Goal: Task Accomplishment & Management: Manage account settings

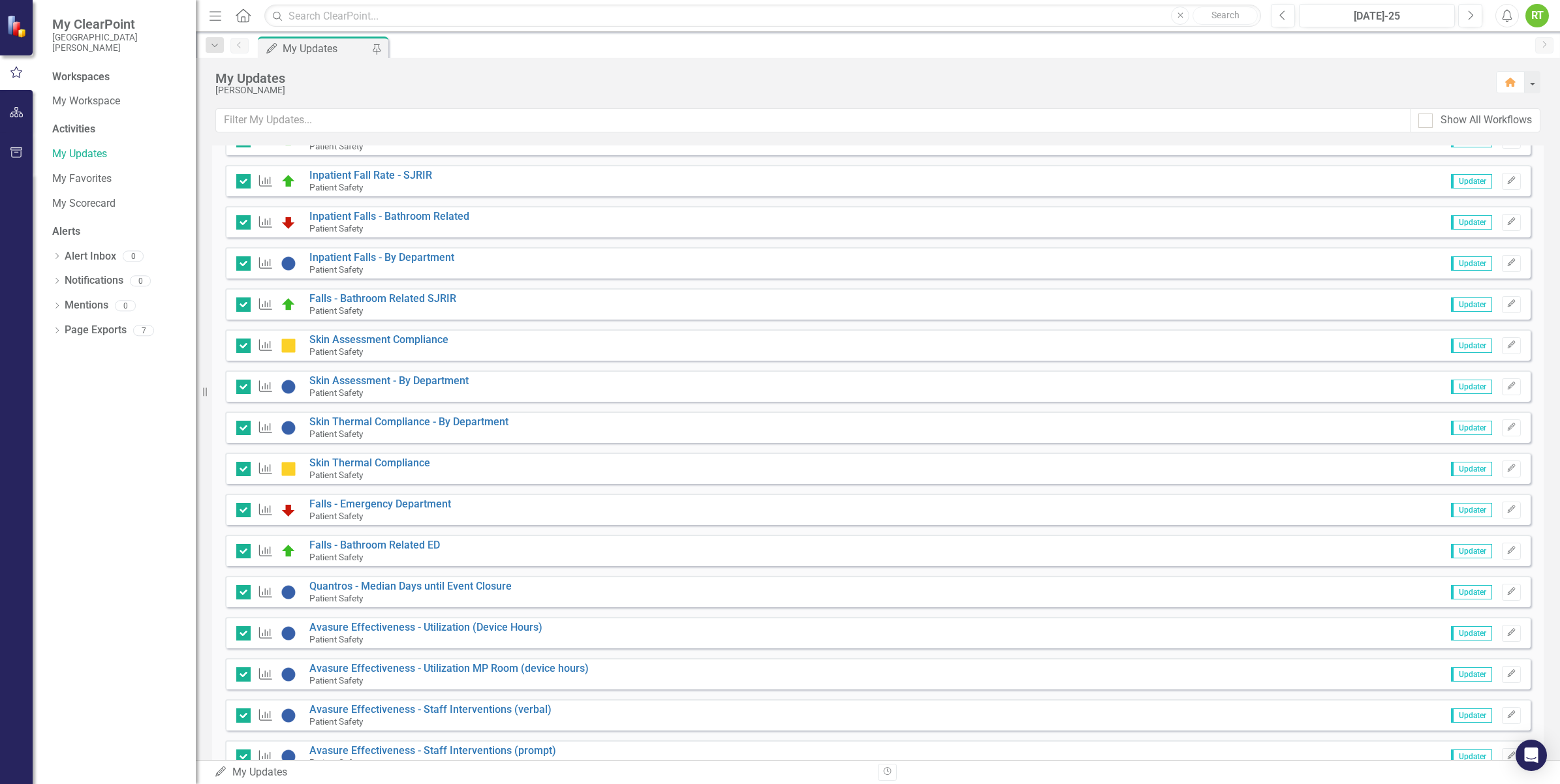
scroll to position [898, 0]
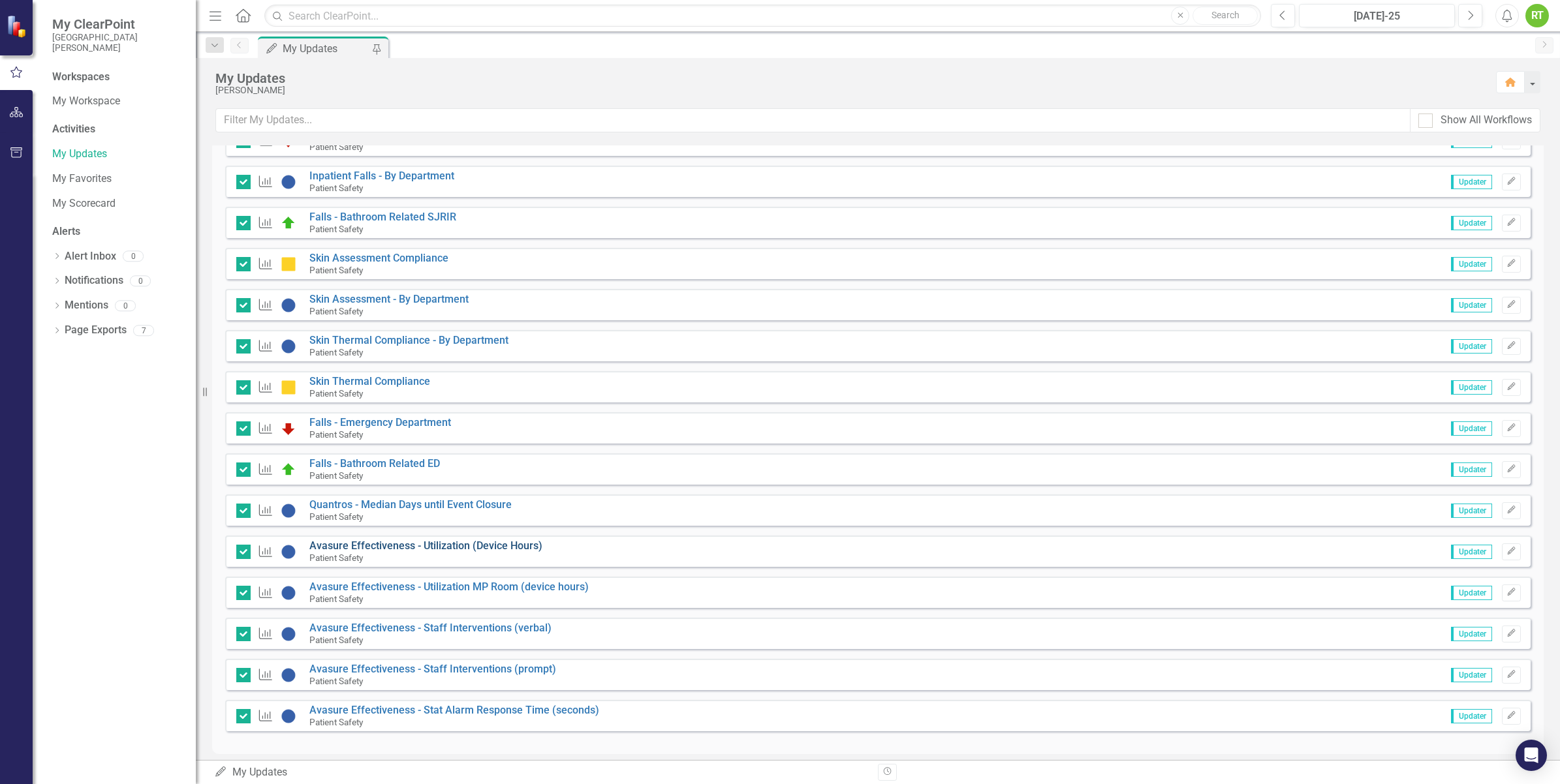
click at [354, 544] on link "Avasure Effectiveness - Utilization (Device Hours)" at bounding box center [425, 545] width 233 height 12
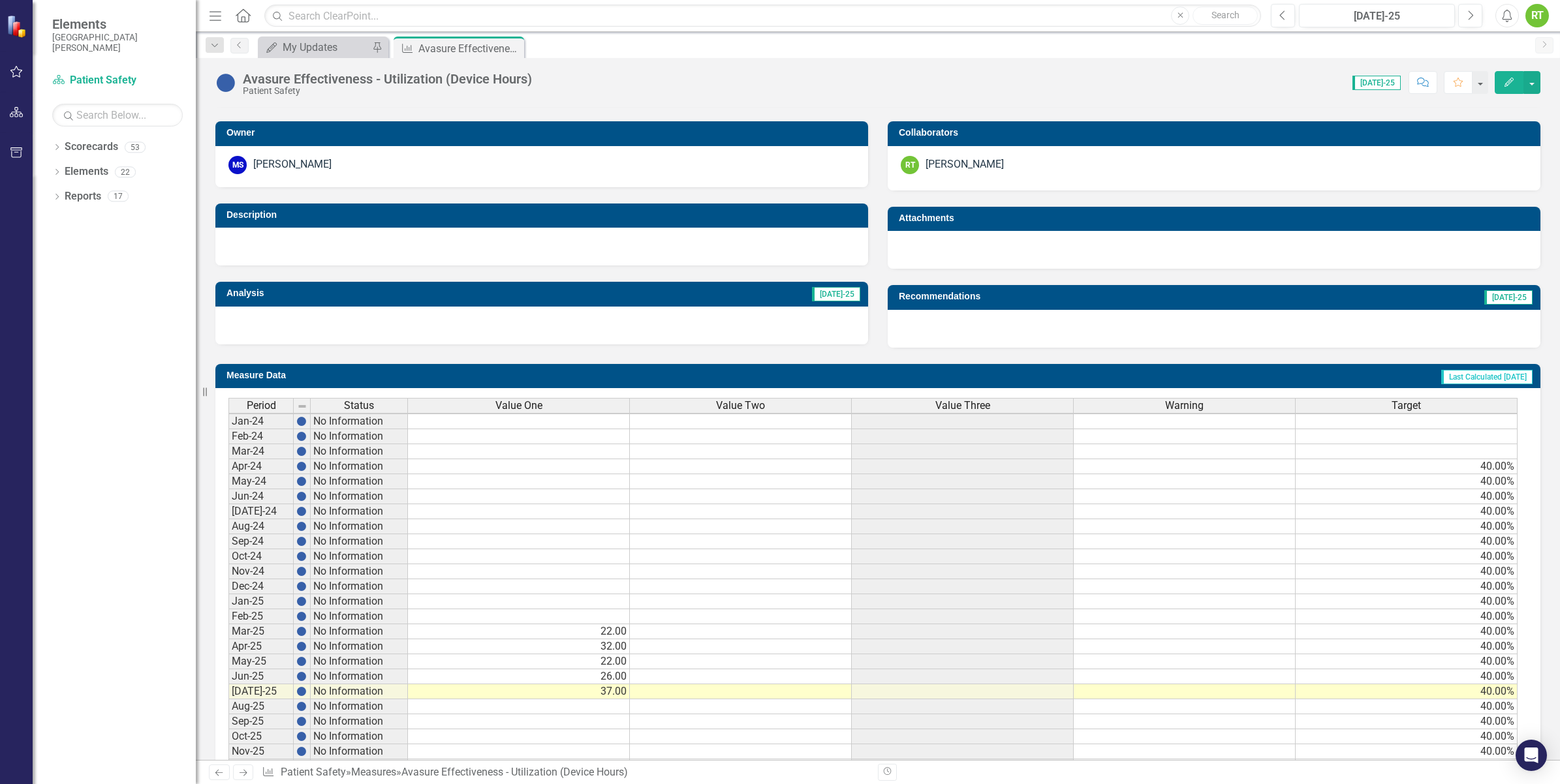
scroll to position [5, 0]
click at [710, 685] on td at bounding box center [741, 692] width 222 height 15
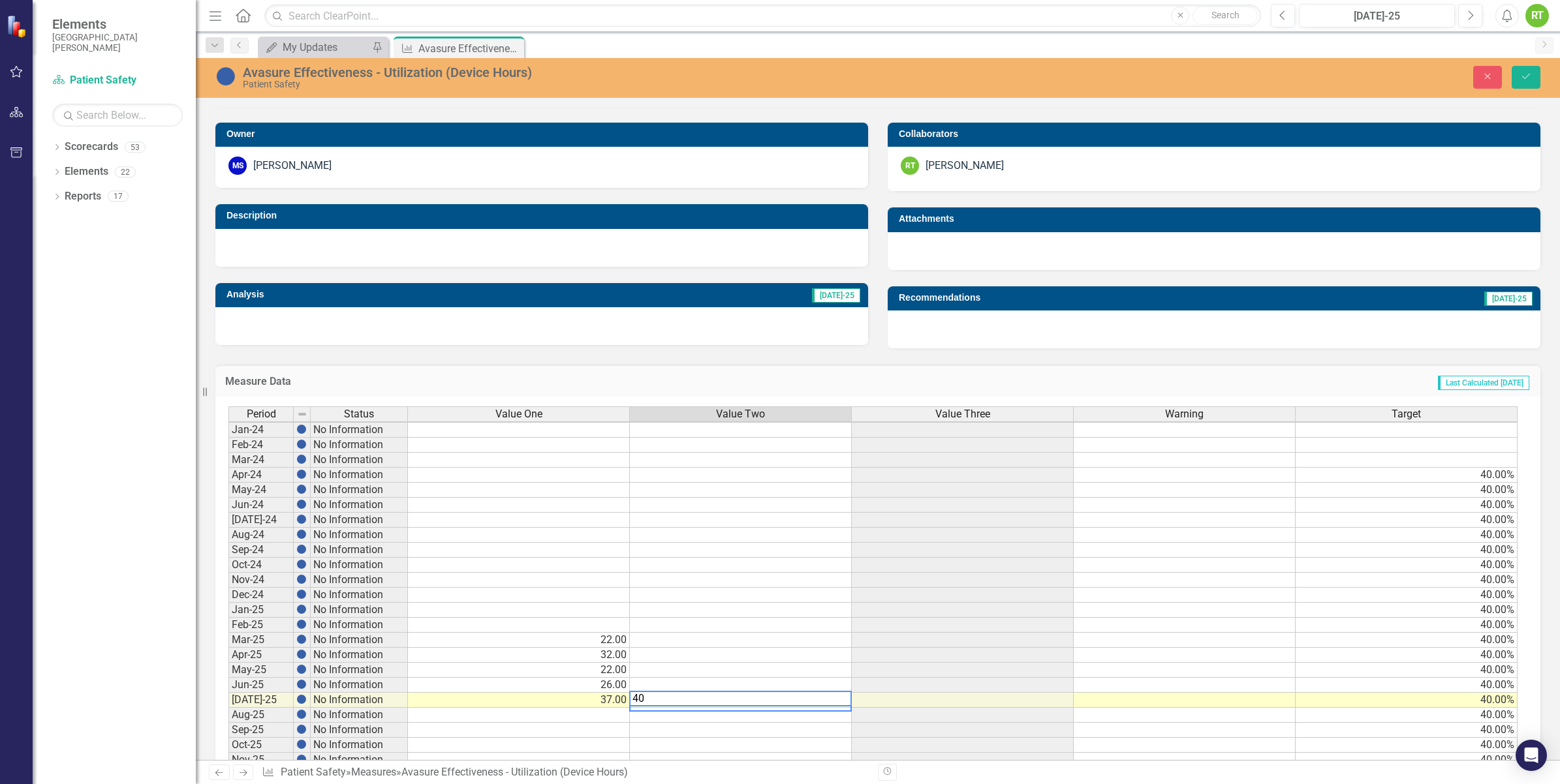
type textarea "40"
click at [228, 676] on div "Period Status Value One Value Two Value Three Warning Target Jan-24 No Informat…" at bounding box center [228, 595] width 0 height 376
type textarea "40"
click at [697, 668] on td at bounding box center [741, 670] width 222 height 15
type textarea "40"
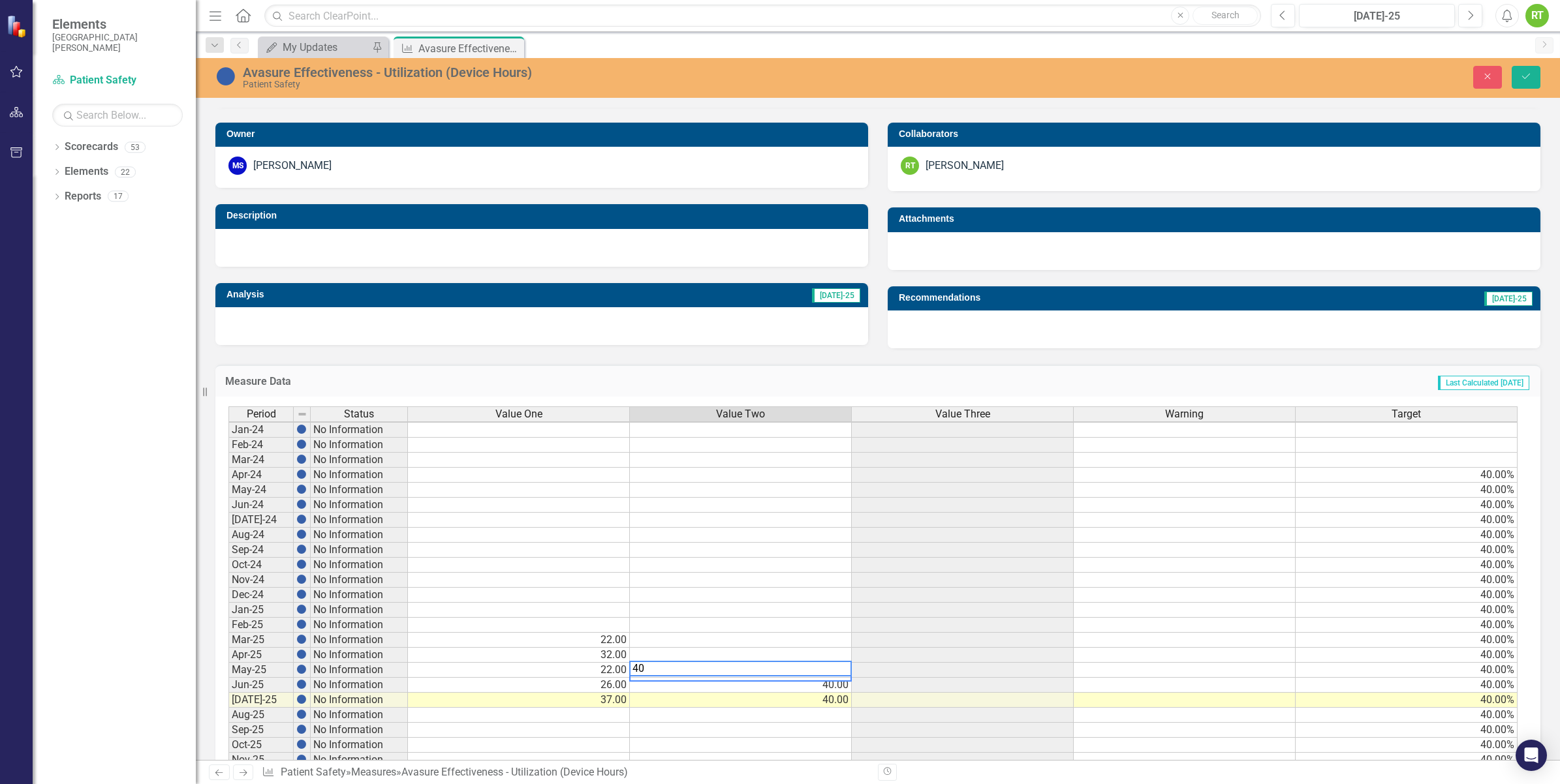
click at [705, 649] on td at bounding box center [741, 655] width 222 height 15
type textarea "40"
click at [742, 624] on td at bounding box center [741, 625] width 222 height 15
click at [736, 637] on td at bounding box center [741, 641] width 222 height 15
type textarea "40"
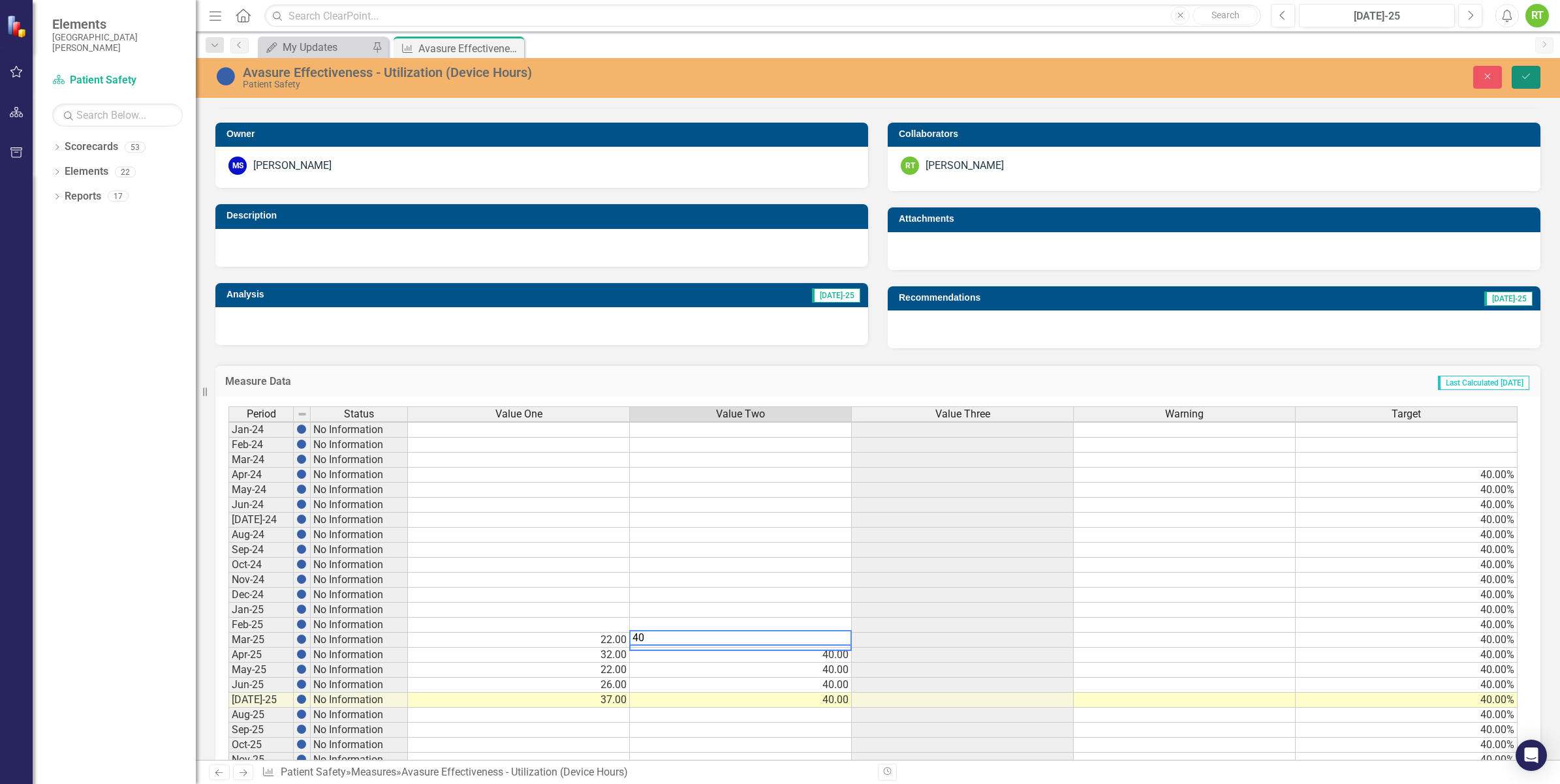
click at [1525, 67] on button "Save" at bounding box center [1526, 77] width 29 height 23
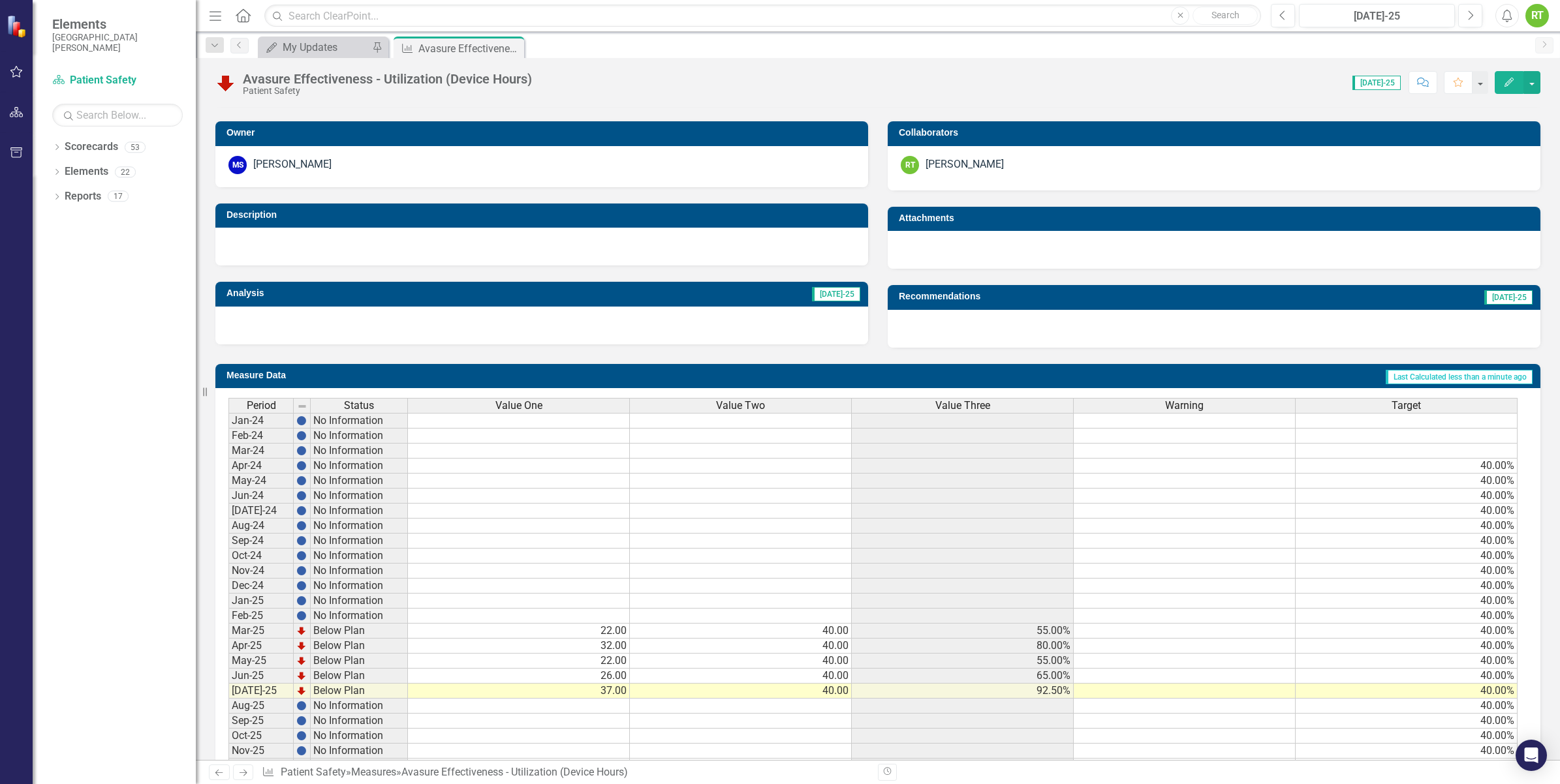
scroll to position [301, 0]
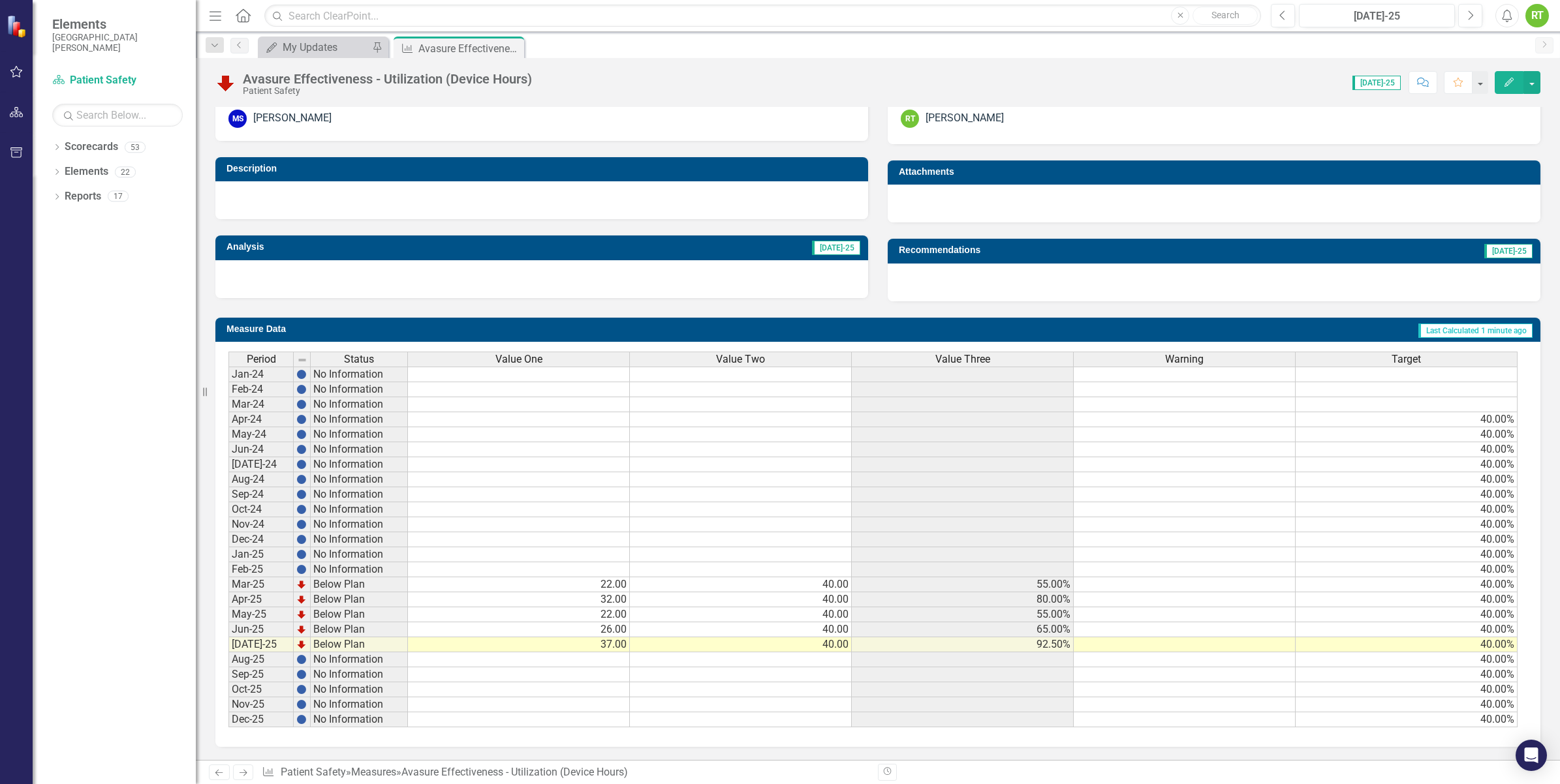
click at [228, 584] on div "Period Status Value One Value Two Value Three Warning Target Jan-24 No Informat…" at bounding box center [228, 540] width 0 height 375
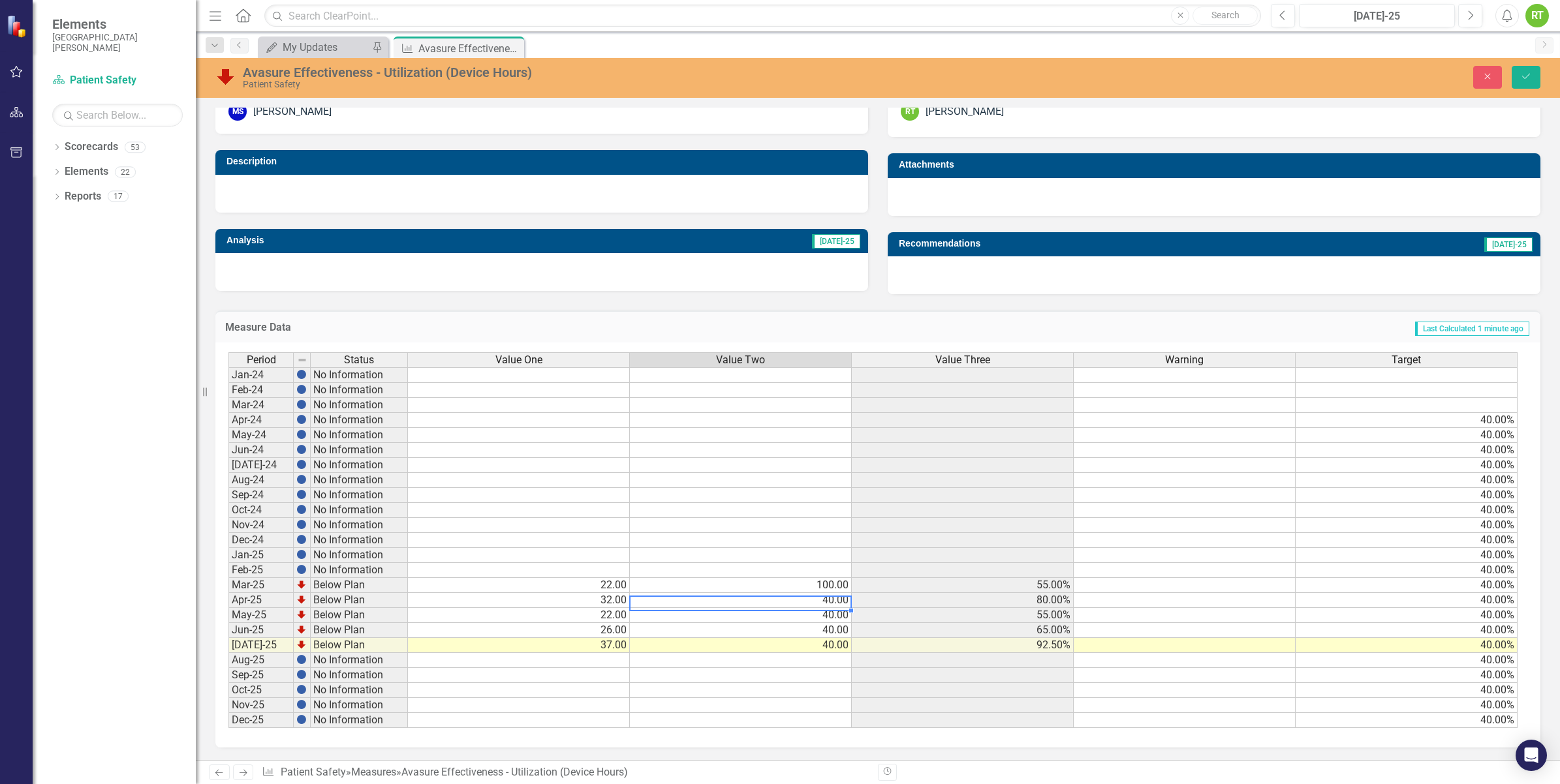
click at [778, 601] on td "40.00" at bounding box center [741, 600] width 222 height 15
click at [780, 616] on td "40.00" at bounding box center [741, 616] width 222 height 15
click at [780, 632] on td "40.00" at bounding box center [741, 630] width 222 height 15
type textarea "1"
click at [791, 644] on td "40.00" at bounding box center [741, 645] width 222 height 15
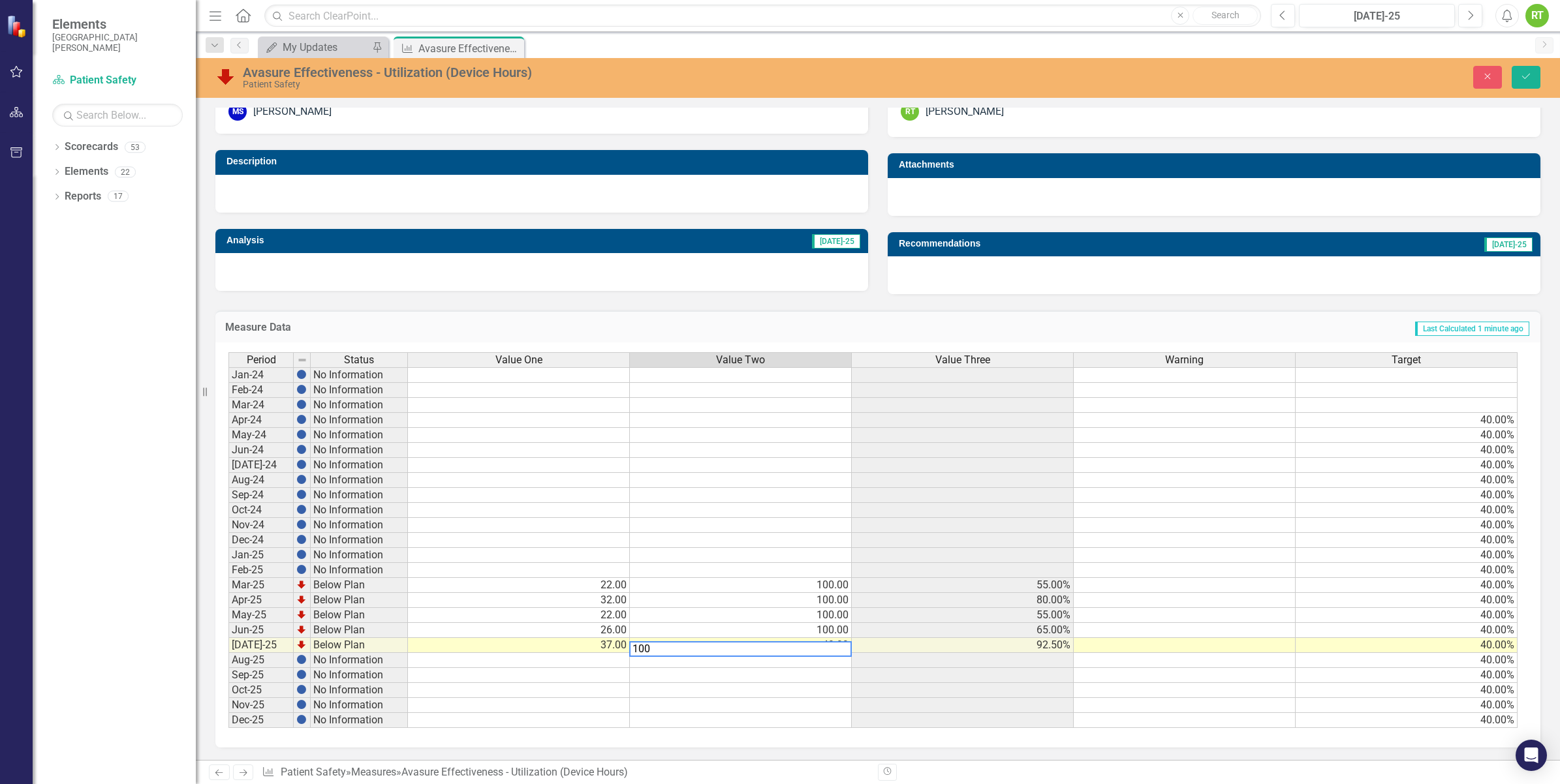
type textarea "100"
click at [784, 690] on td at bounding box center [741, 691] width 222 height 15
click at [718, 311] on div "Measure Data Last Calculated 1 minute ago" at bounding box center [878, 327] width 1325 height 32
click at [1521, 81] on icon "Save" at bounding box center [1525, 76] width 12 height 9
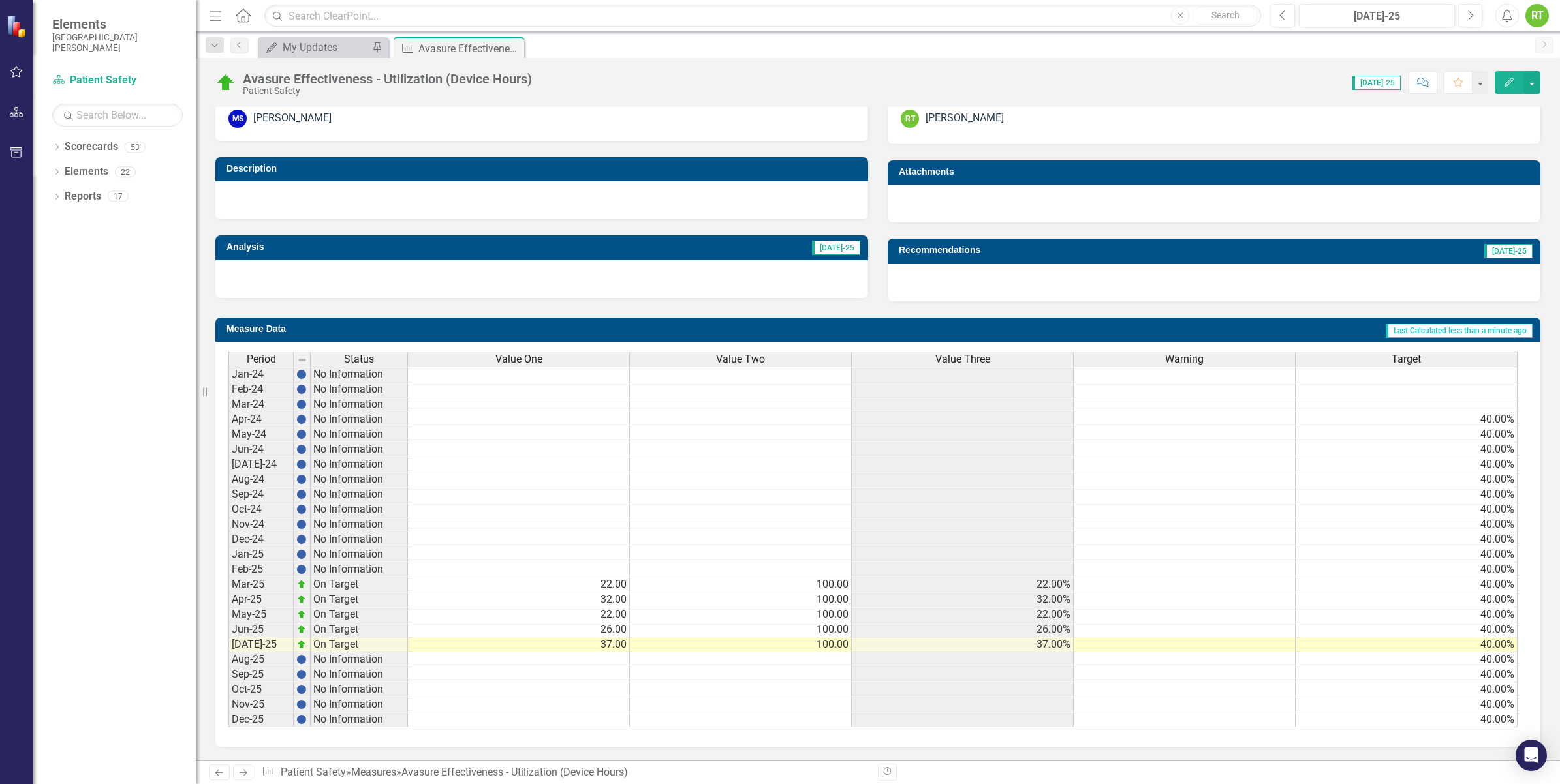
click at [805, 582] on td "100.00" at bounding box center [741, 585] width 222 height 15
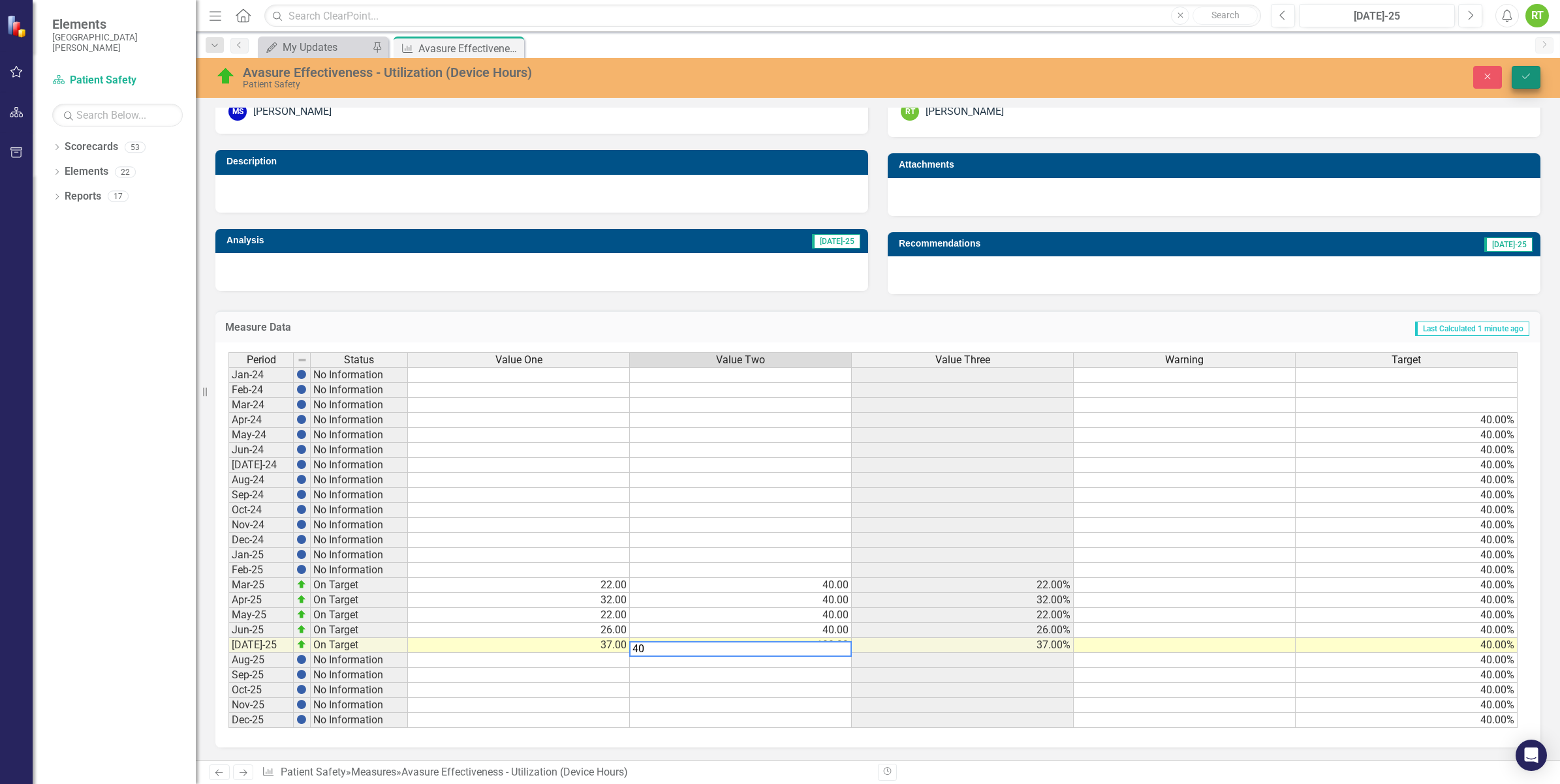
type textarea "40"
click at [1525, 78] on icon "Save" at bounding box center [1525, 76] width 12 height 9
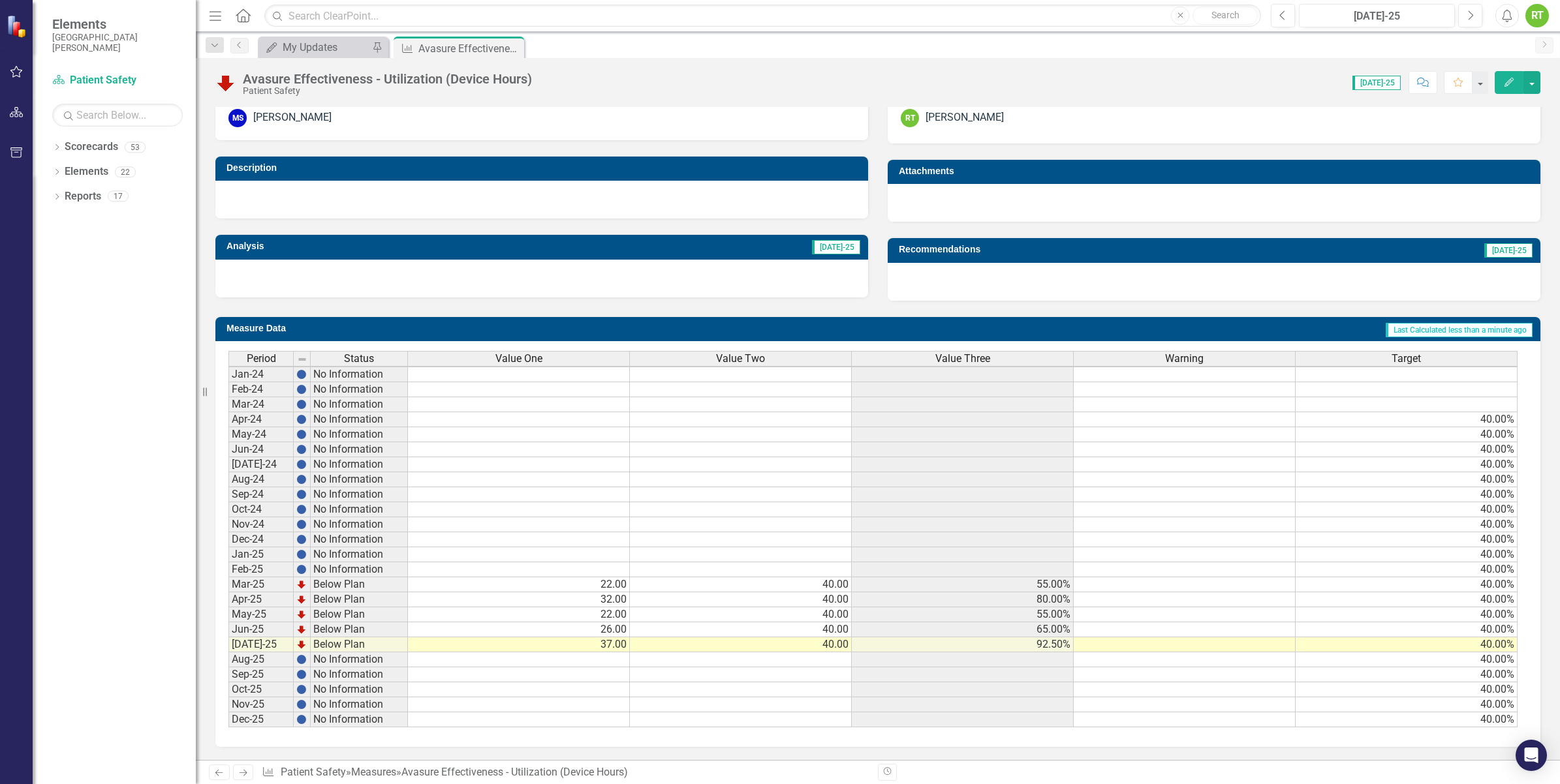
scroll to position [301, 0]
click at [800, 592] on td "40.00" at bounding box center [741, 599] width 222 height 15
click at [228, 565] on div "Period Status Value One Value Two Value Three Warning Target Jan-24 No Informat…" at bounding box center [228, 539] width 0 height 376
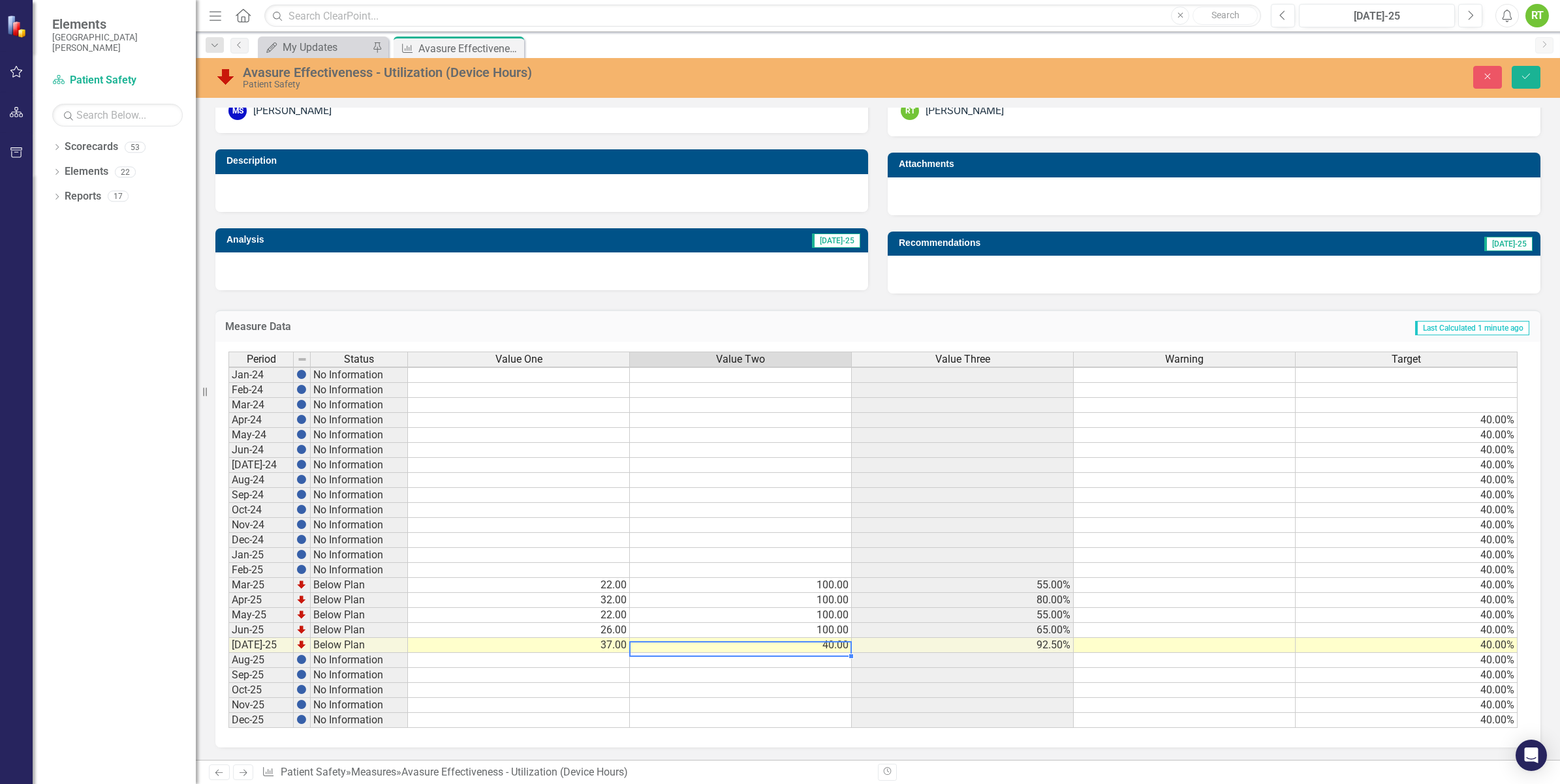
click at [778, 586] on td "100.00" at bounding box center [741, 586] width 222 height 15
type textarea "100"
type textarea "7200"
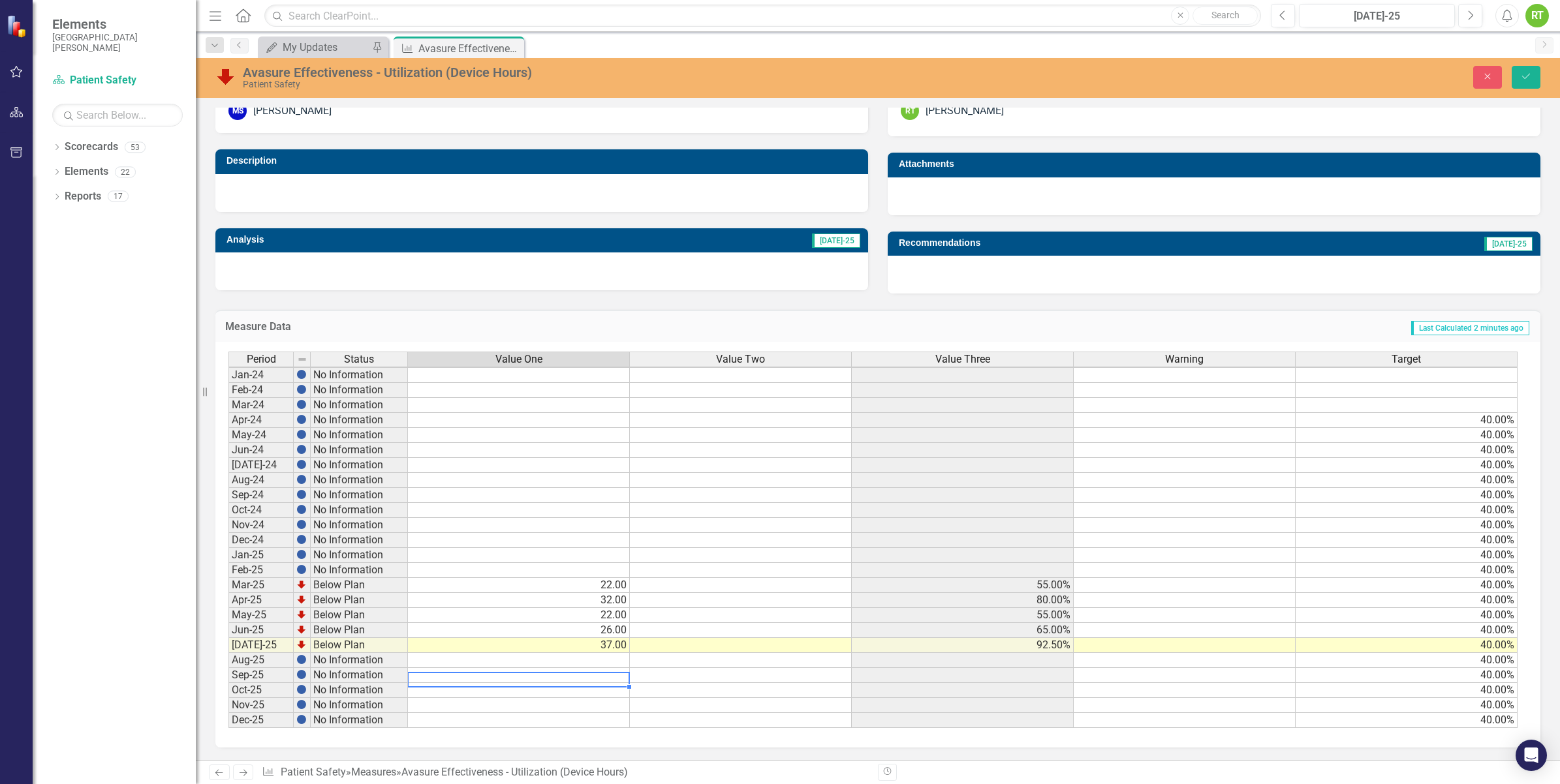
click at [228, 664] on div "Period Status Value One Value Two Value Three Warning Target Jan-24 No Informat…" at bounding box center [228, 540] width 0 height 376
